Goal: Task Accomplishment & Management: Manage account settings

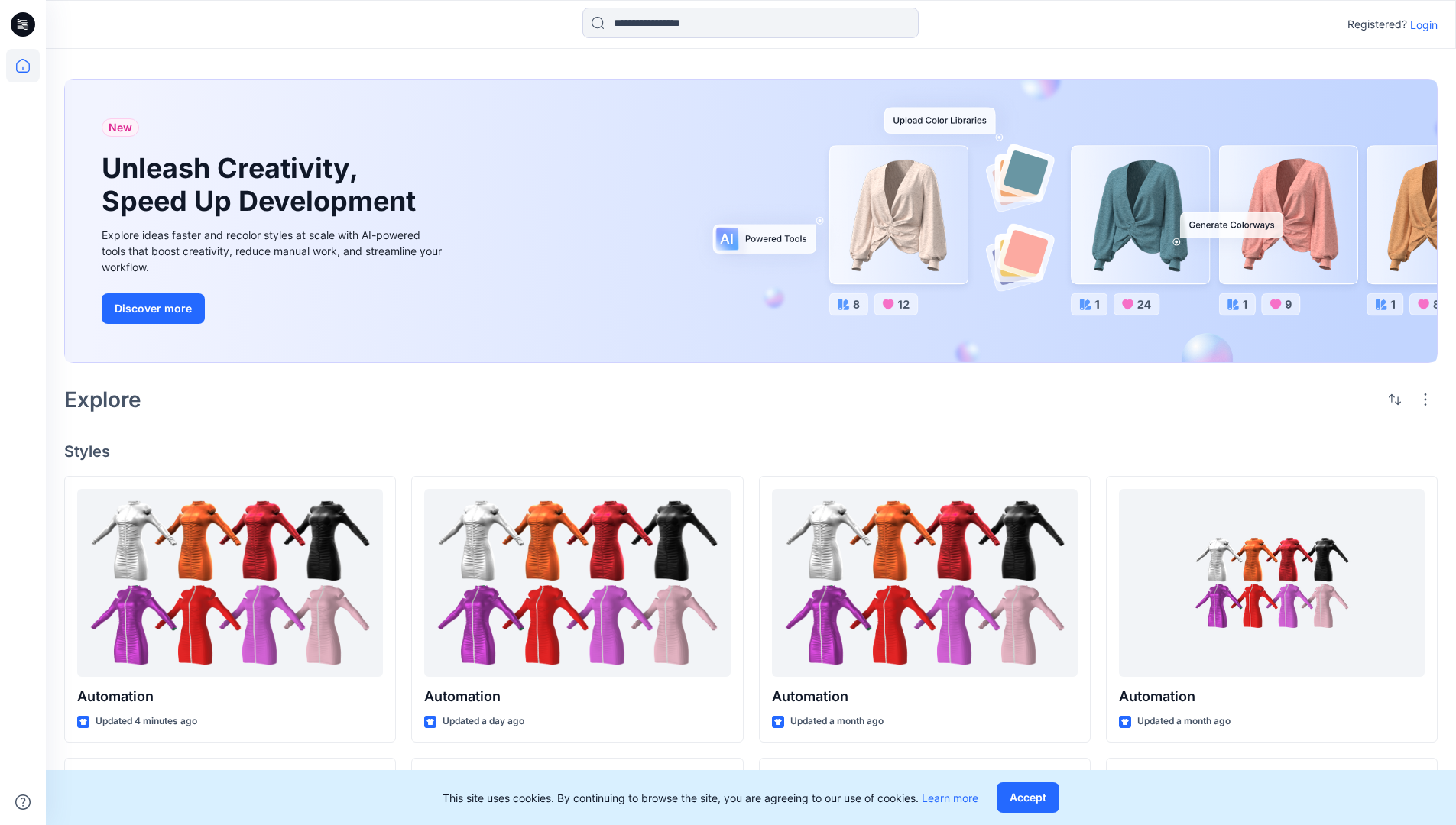
click at [1420, 25] on p "Login" at bounding box center [1423, 24] width 27 height 16
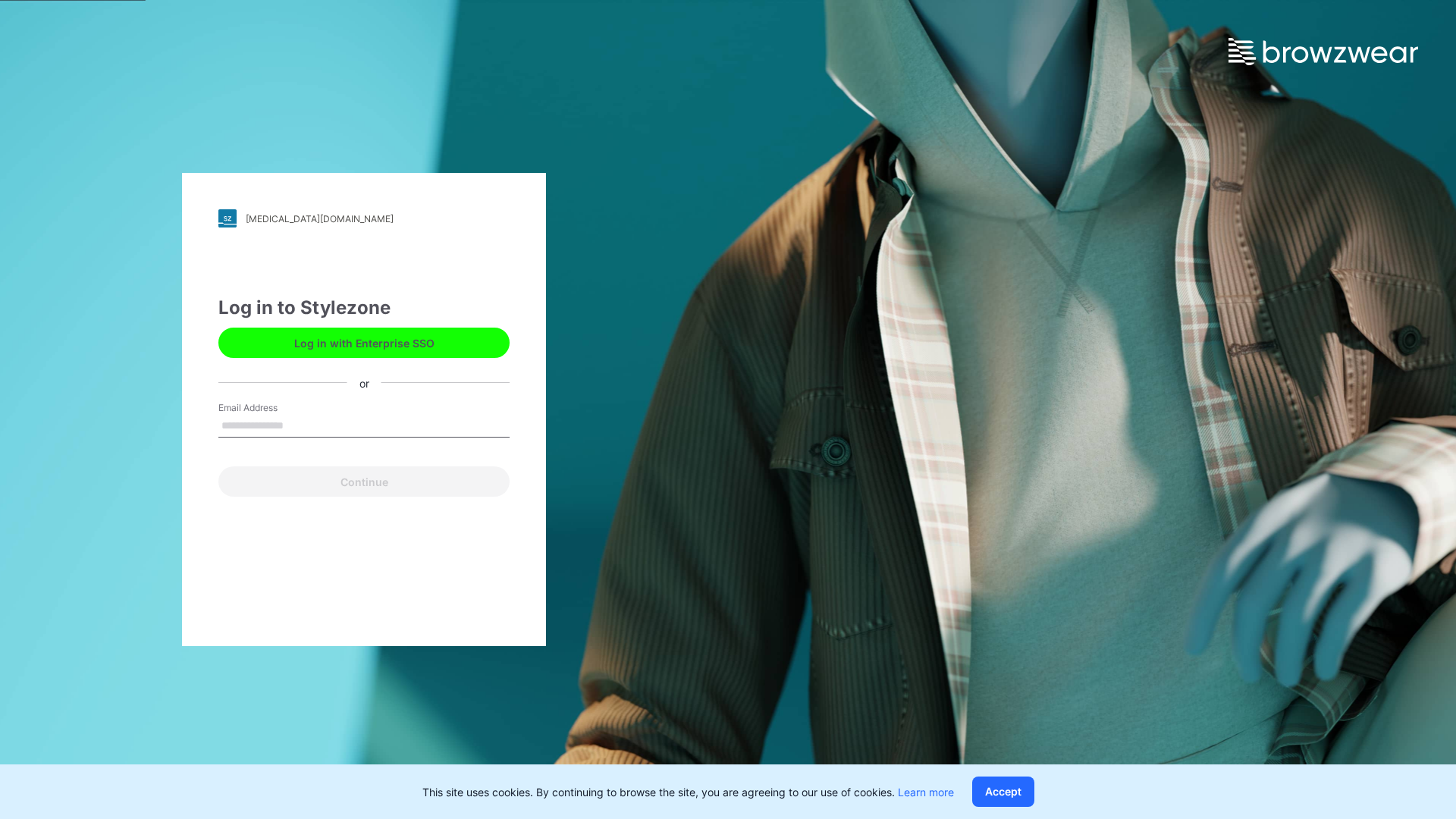
click at [300, 424] on input "Email Address" at bounding box center [364, 426] width 292 height 23
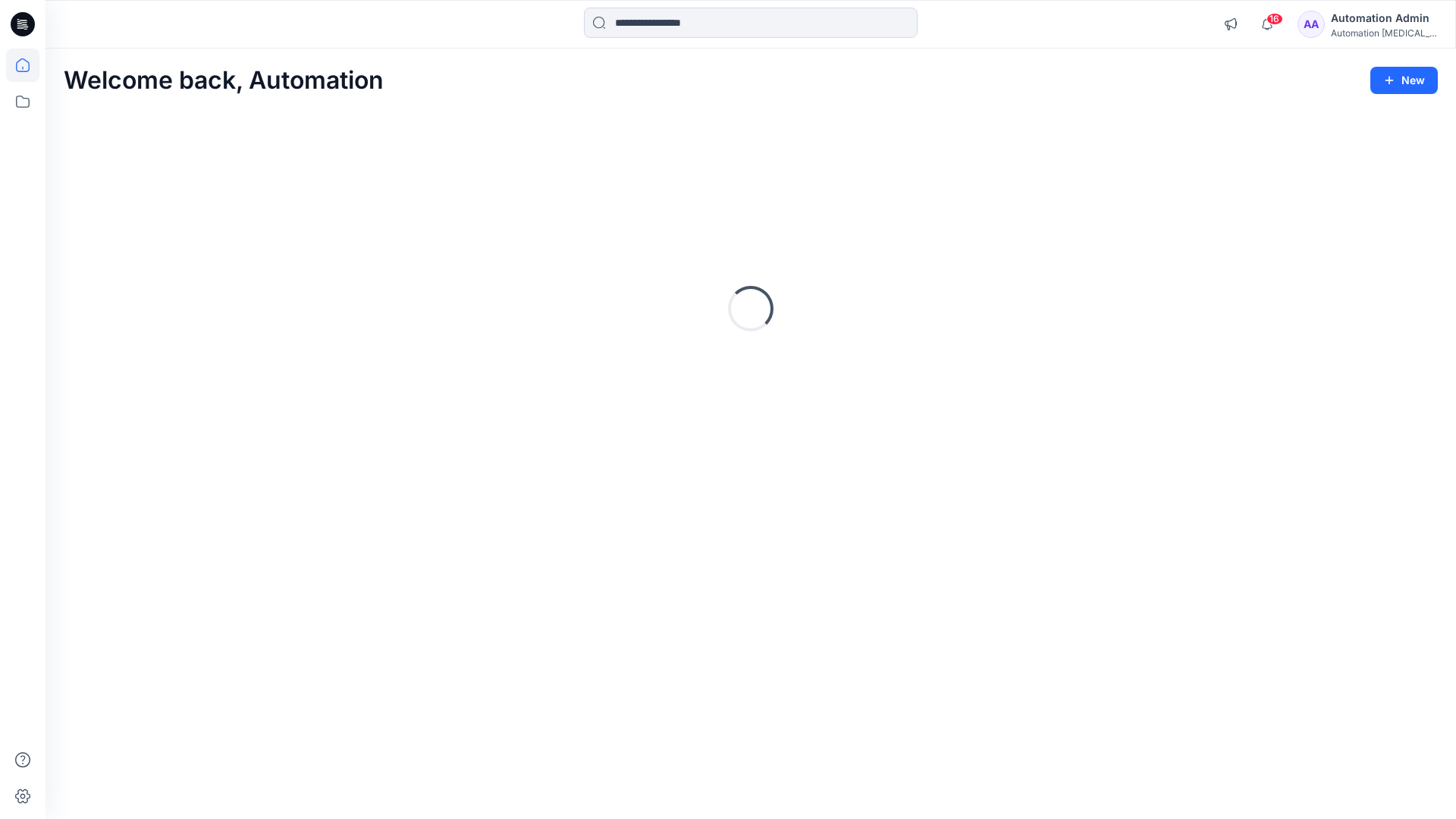
click at [29, 66] on icon at bounding box center [22, 65] width 14 height 14
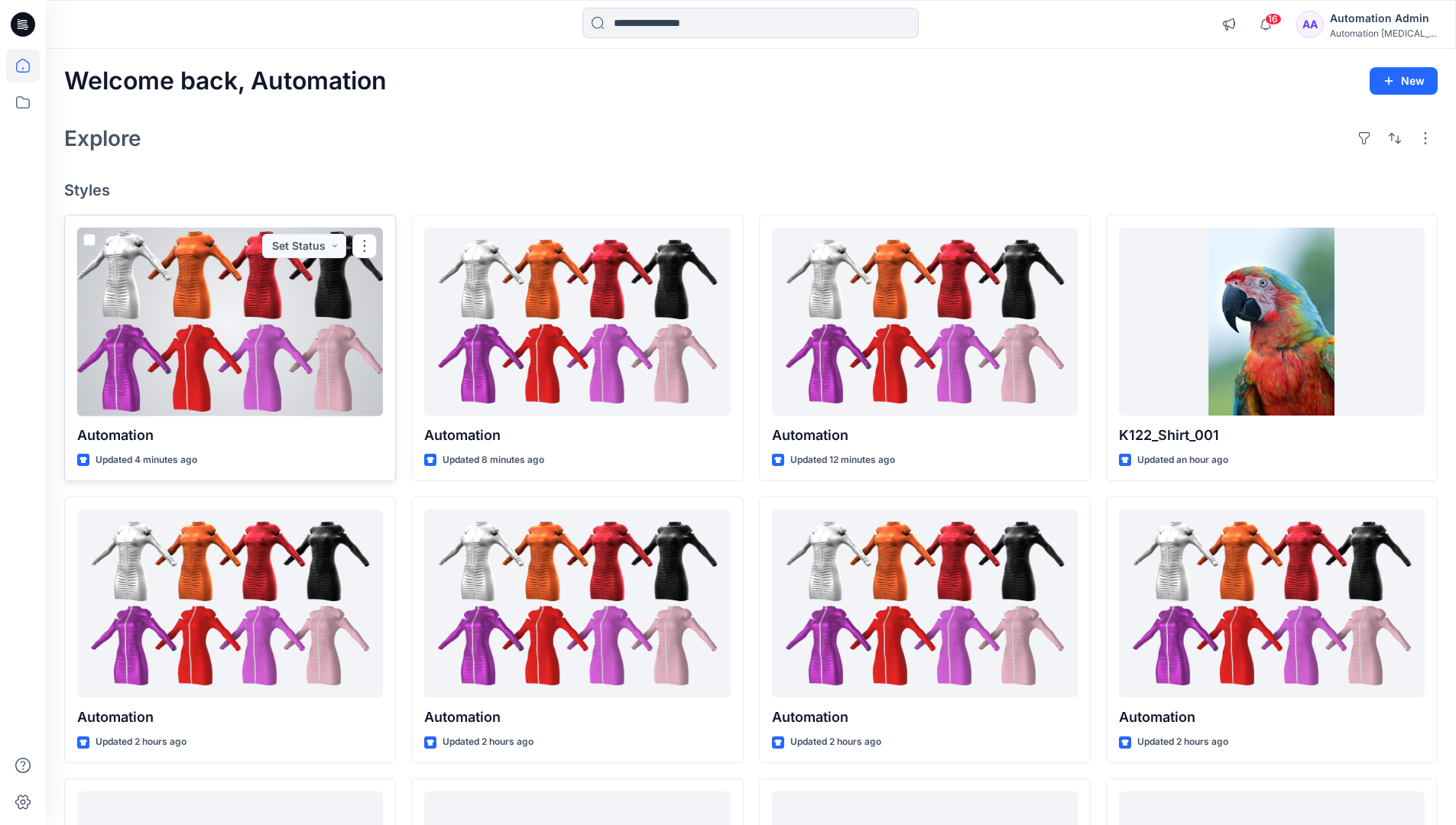
click at [87, 242] on span at bounding box center [89, 239] width 12 height 12
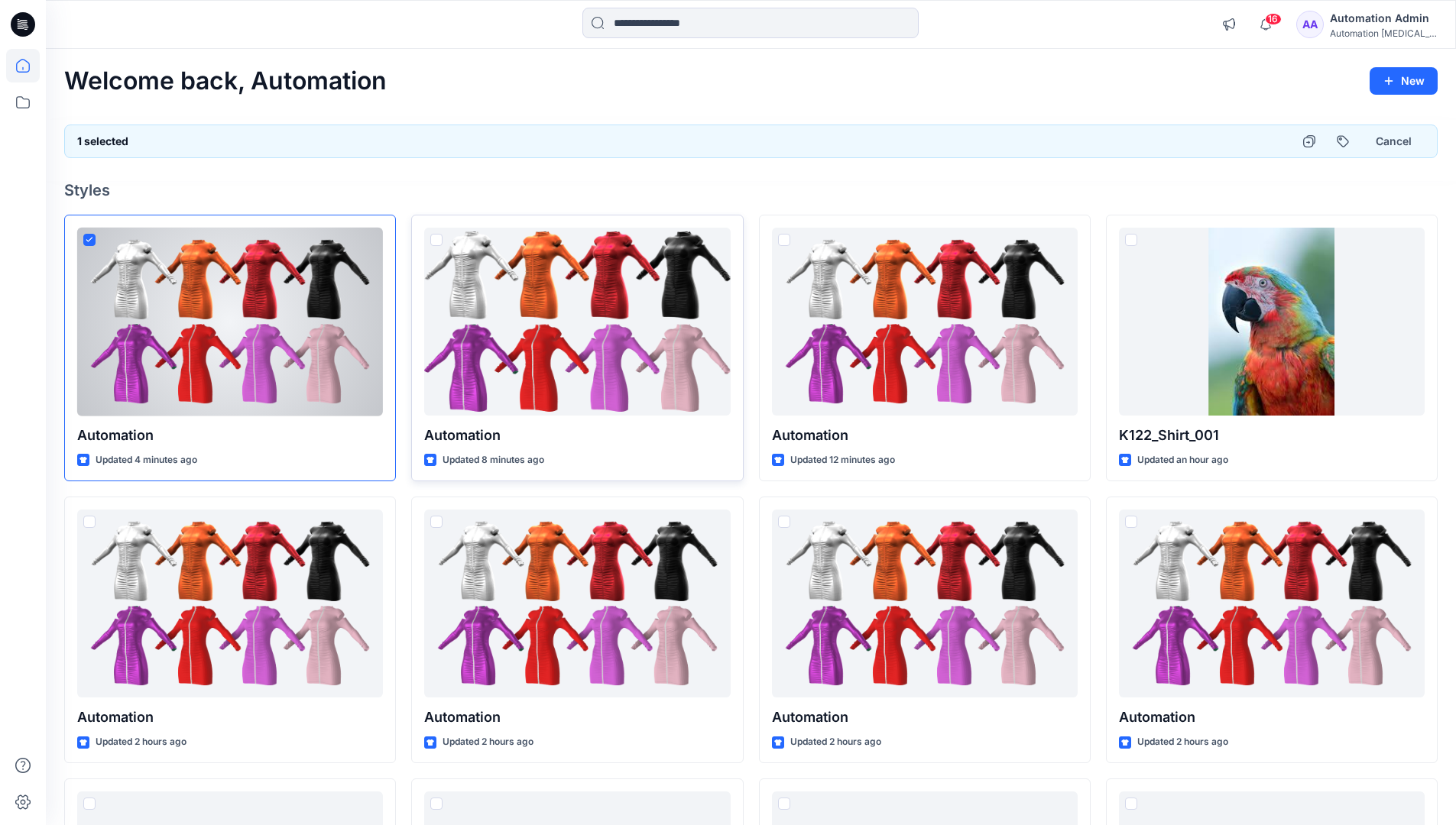
click at [436, 242] on span at bounding box center [436, 239] width 12 height 12
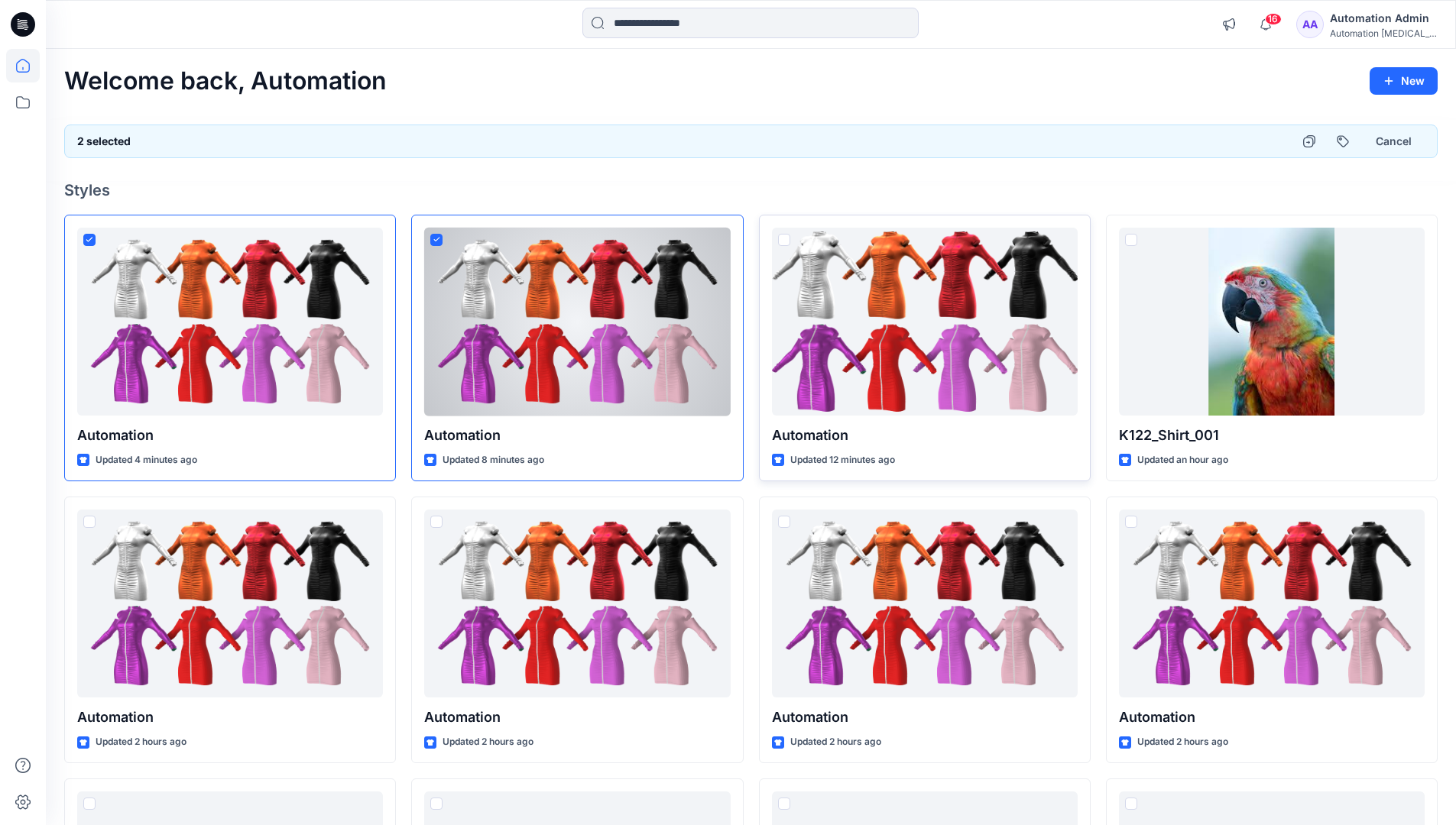
click at [787, 243] on span at bounding box center [783, 239] width 12 height 12
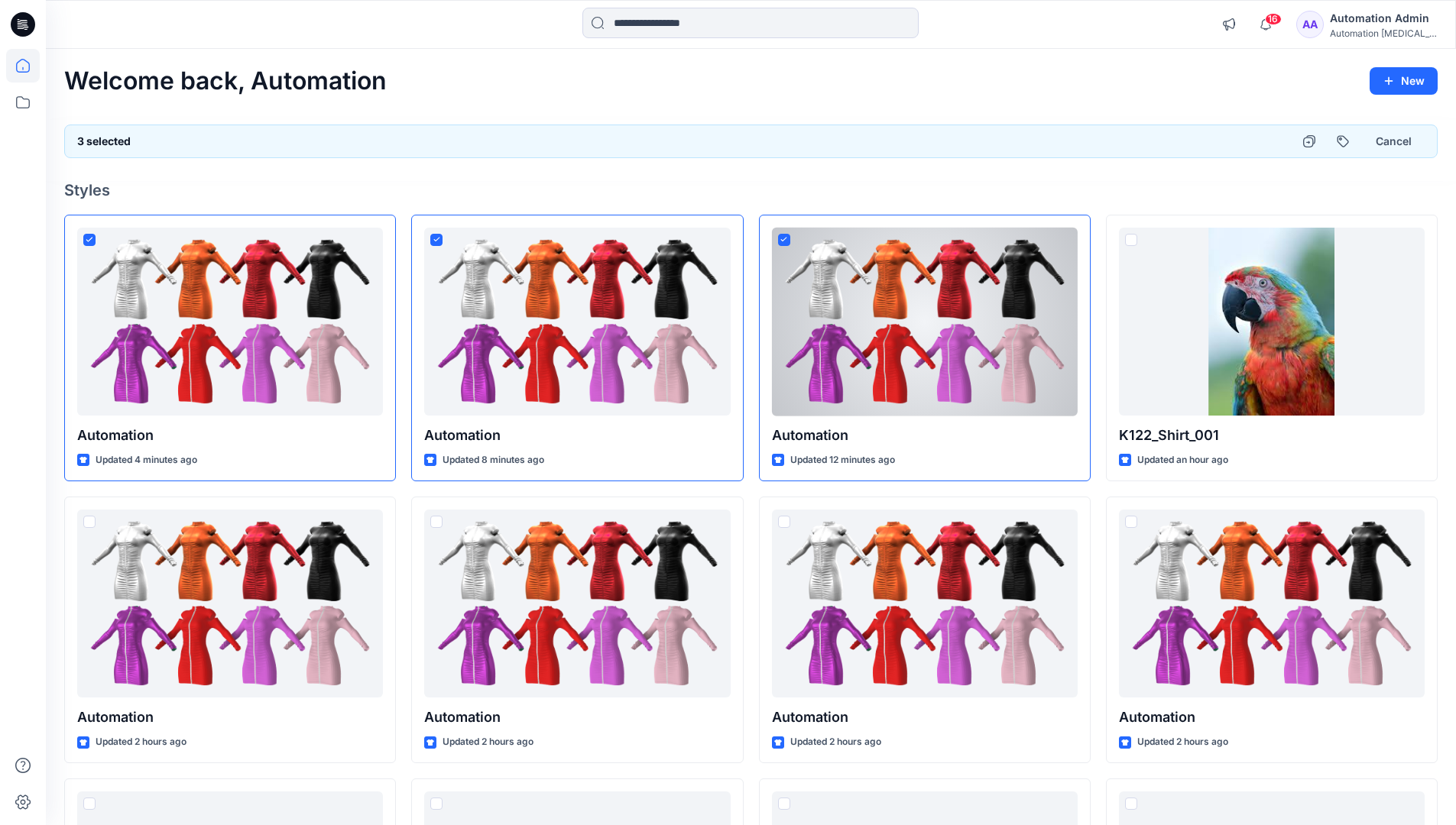
click at [1236, 136] on div "3 selected Cancel" at bounding box center [751, 141] width 1373 height 34
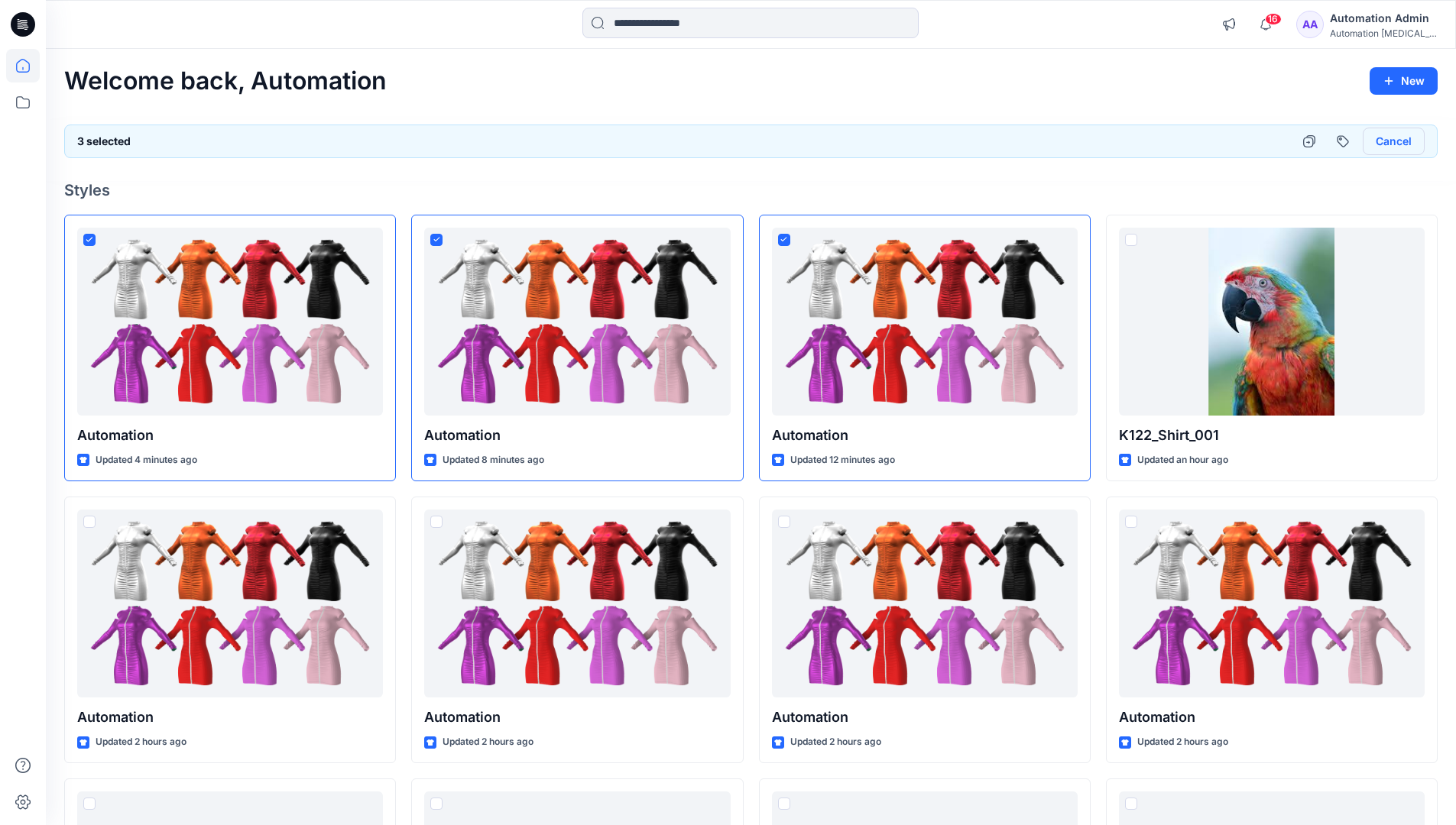
click at [1385, 144] on button "Cancel" at bounding box center [1393, 141] width 62 height 27
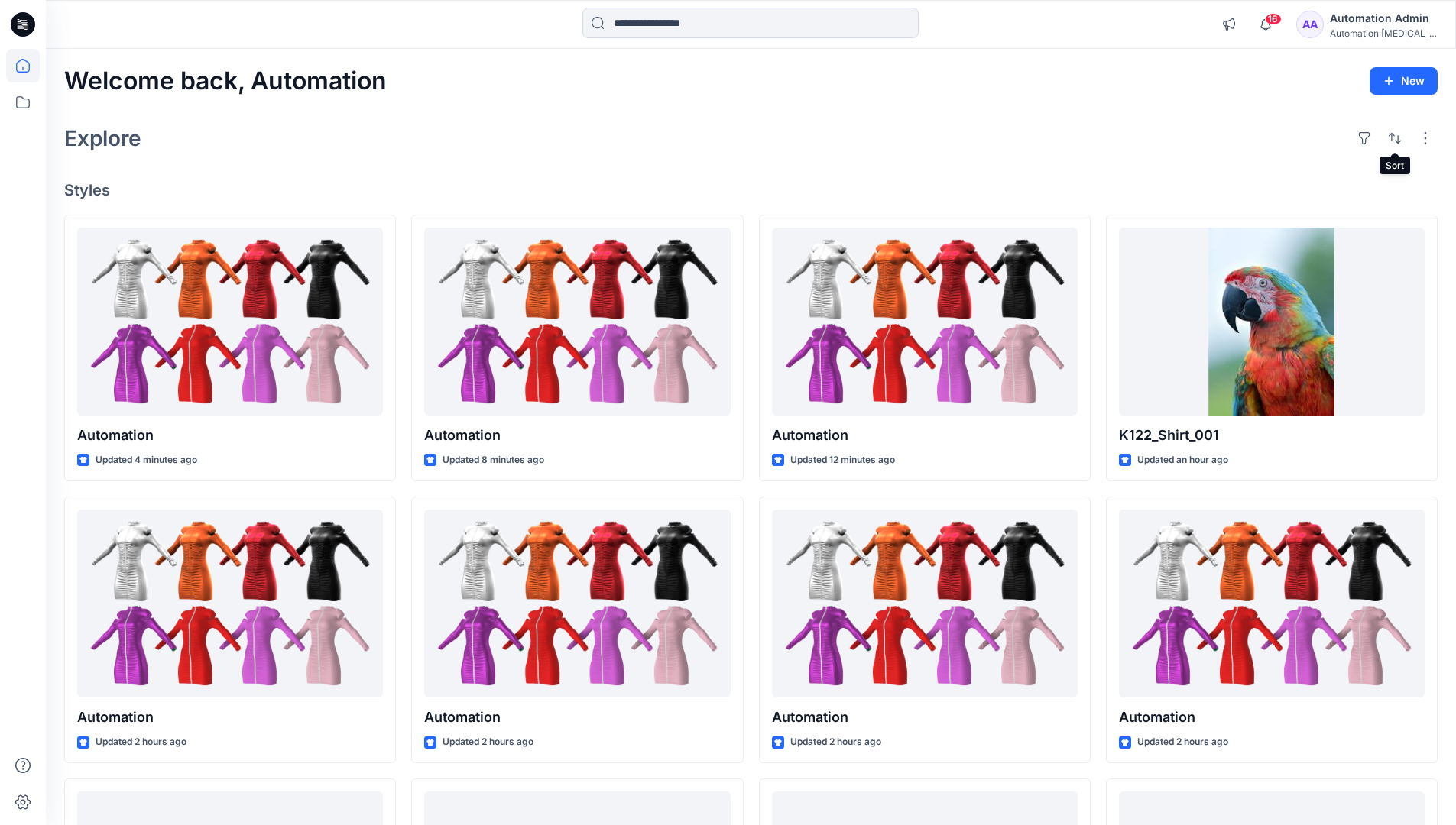
click at [1374, 21] on div "Automation Admin" at bounding box center [1383, 18] width 107 height 18
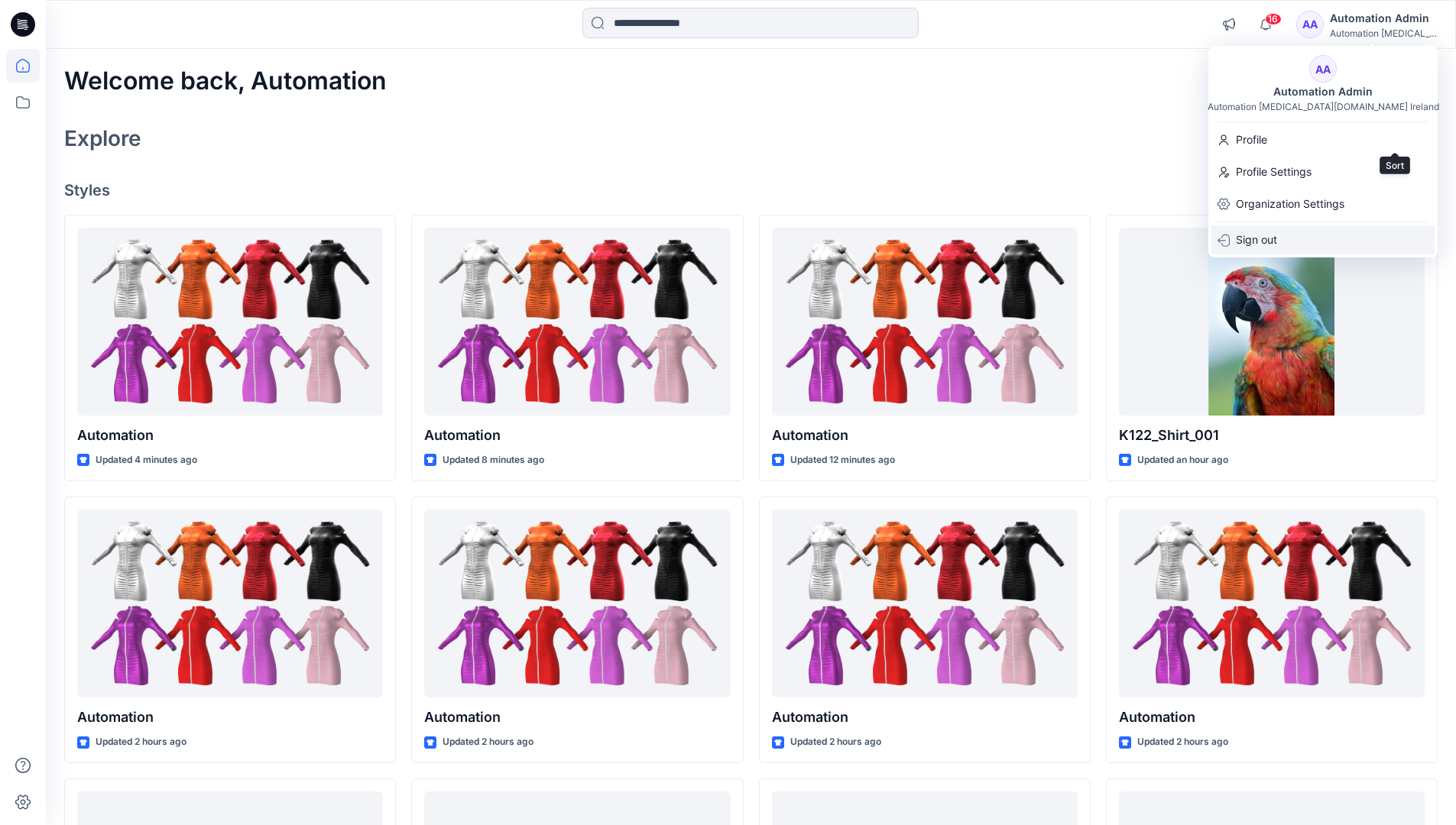
click at [1331, 236] on div "Sign out" at bounding box center [1322, 239] width 223 height 29
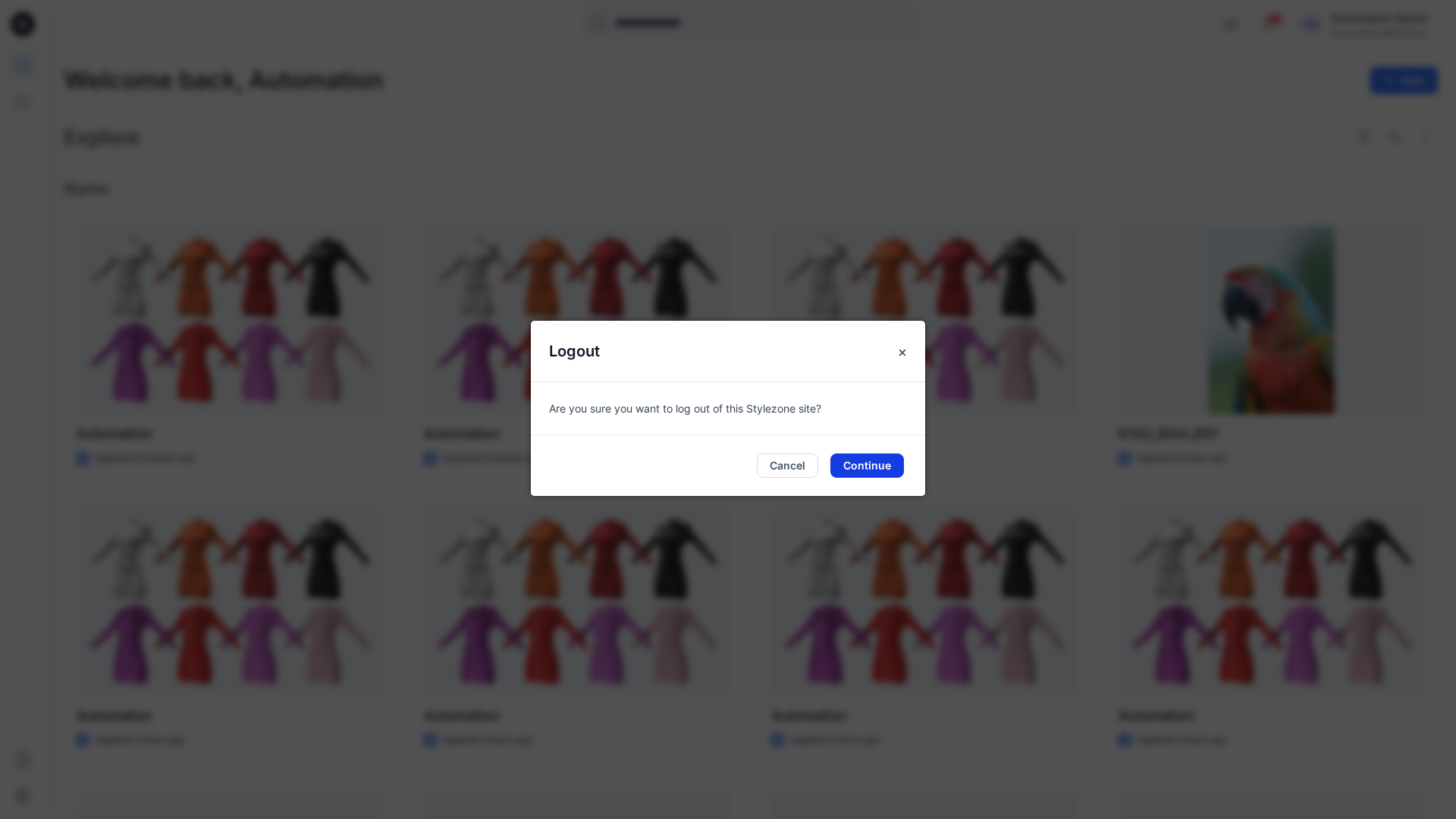
click at [875, 464] on button "Continue" at bounding box center [867, 466] width 74 height 25
